Goal: Navigation & Orientation: Find specific page/section

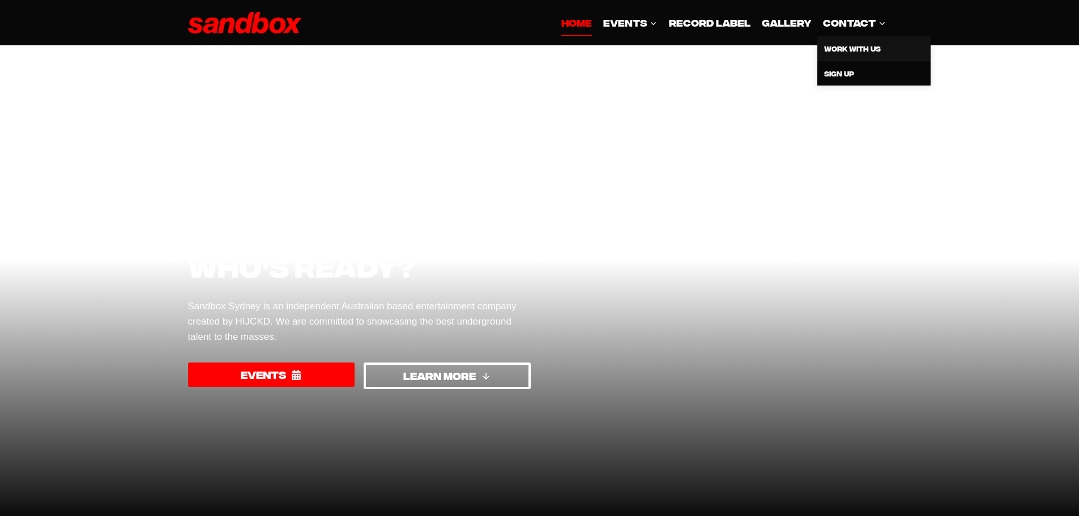
click at [858, 49] on link "Work With Us" at bounding box center [873, 48] width 113 height 24
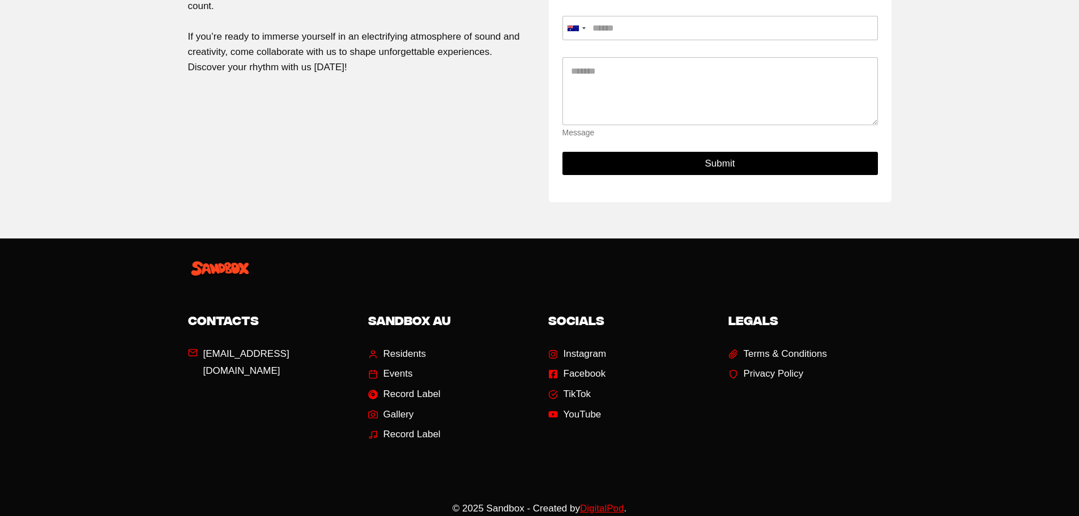
scroll to position [277, 0]
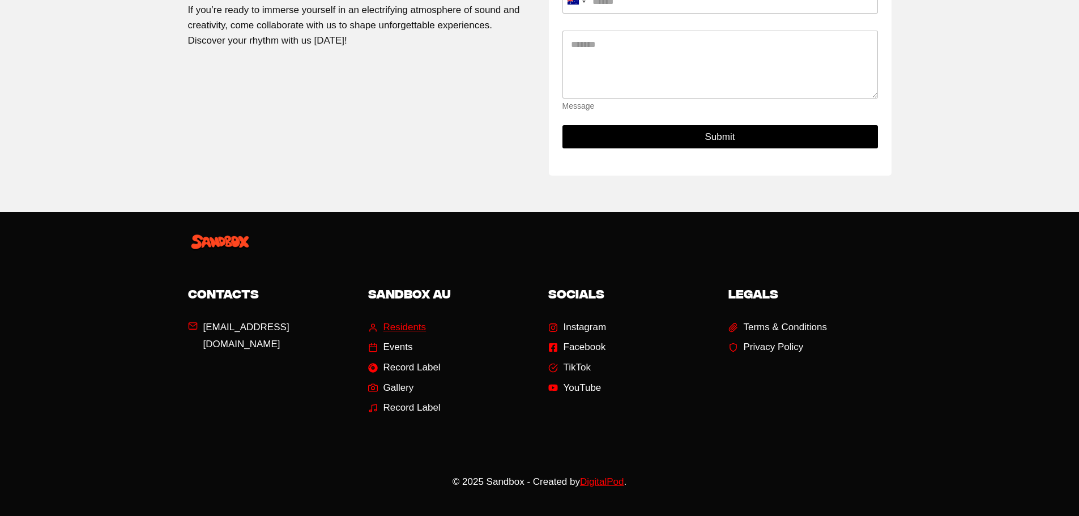
click at [399, 323] on span "Residents" at bounding box center [404, 328] width 43 height 18
